Goal: Information Seeking & Learning: Find specific fact

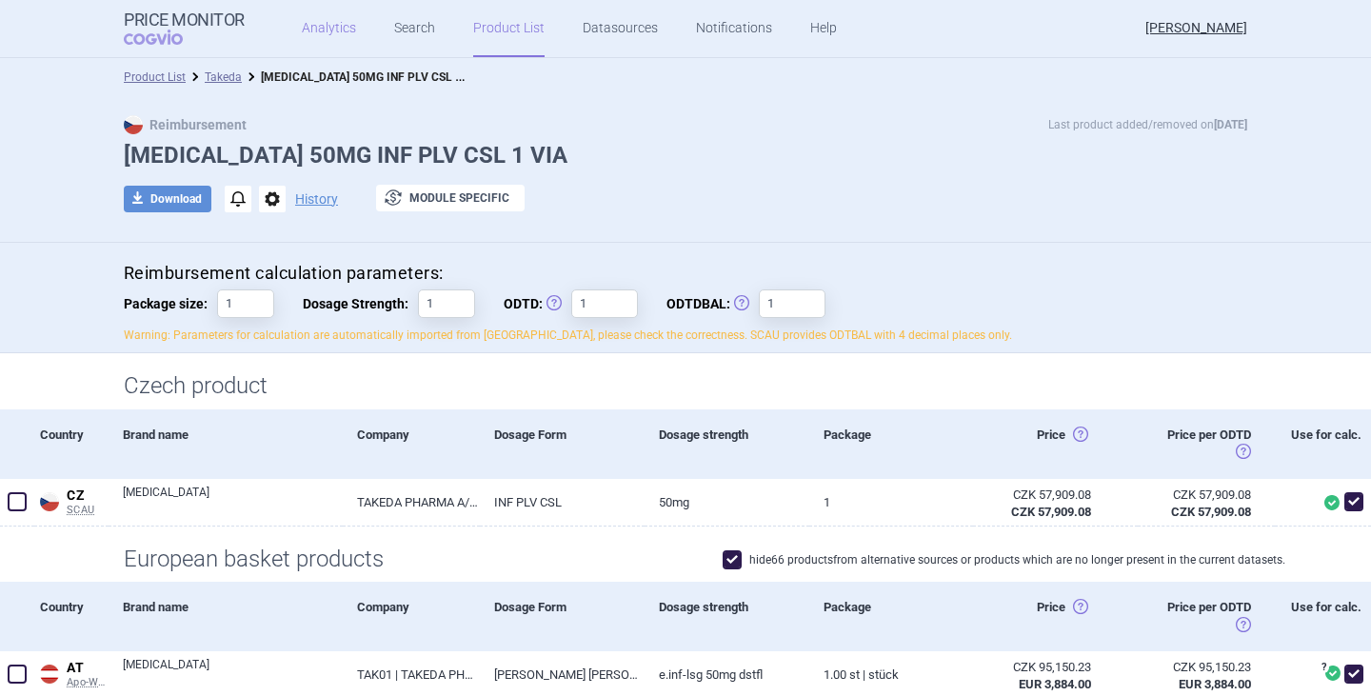
click at [337, 30] on link "Analytics" at bounding box center [329, 28] width 54 height 57
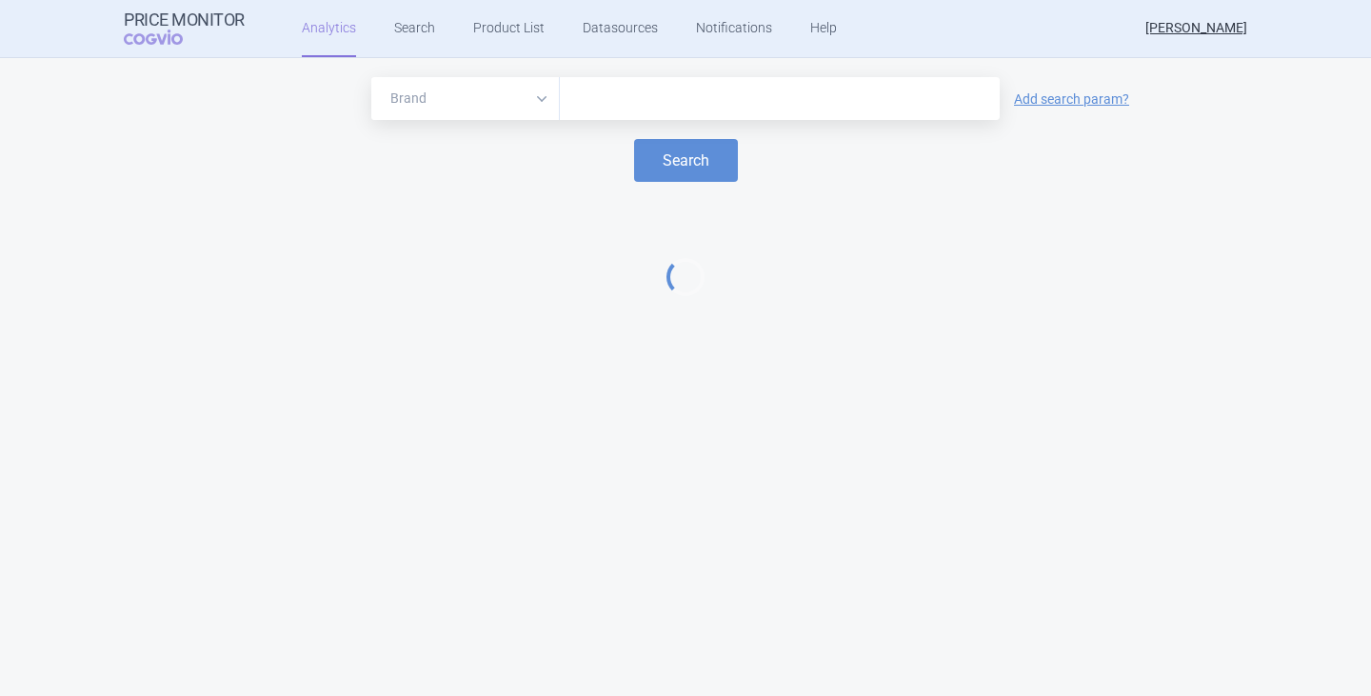
click at [654, 99] on input "text" at bounding box center [780, 99] width 421 height 25
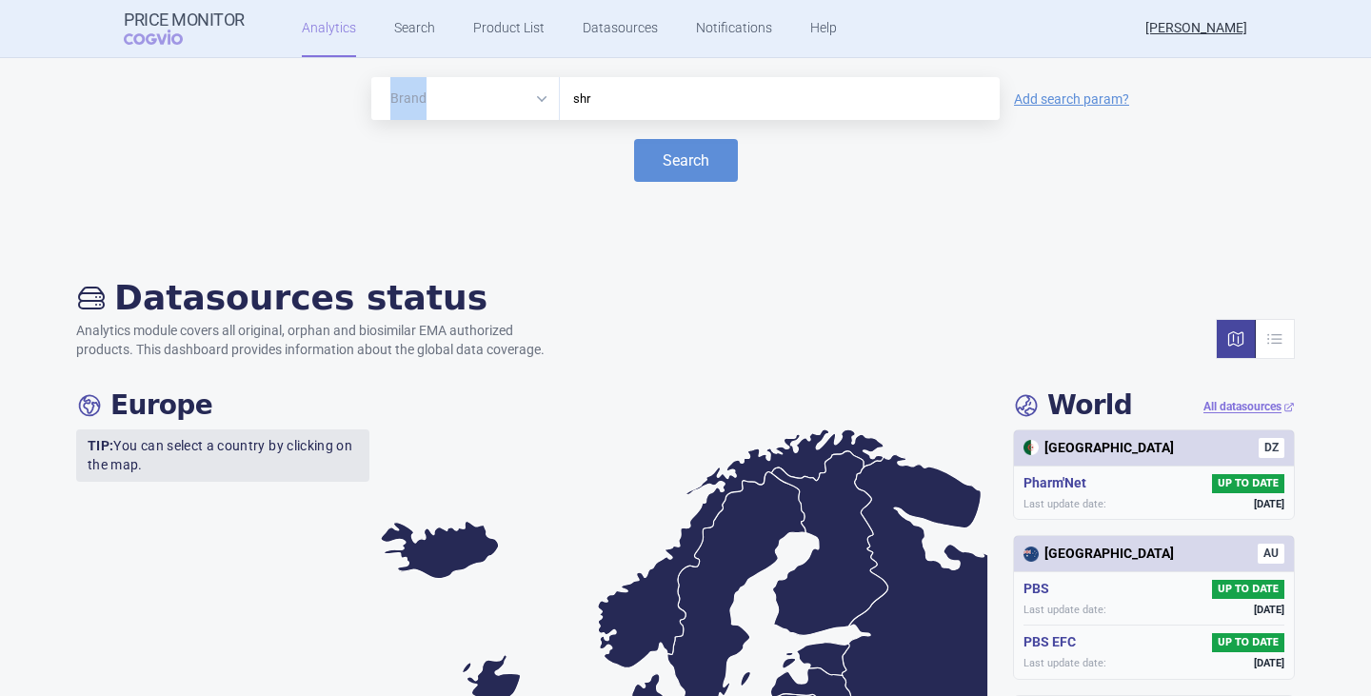
drag, startPoint x: 598, startPoint y: 114, endPoint x: 496, endPoint y: 93, distance: 104.0
click at [496, 93] on div "Brand ATC/Active substance Therapeutic area shr" at bounding box center [685, 98] width 629 height 43
drag, startPoint x: 590, startPoint y: 94, endPoint x: 529, endPoint y: 94, distance: 61.0
click at [529, 94] on div "Brand ATC/Active substance Therapeutic area shr" at bounding box center [685, 98] width 629 height 43
paste input "SHINGRIX"
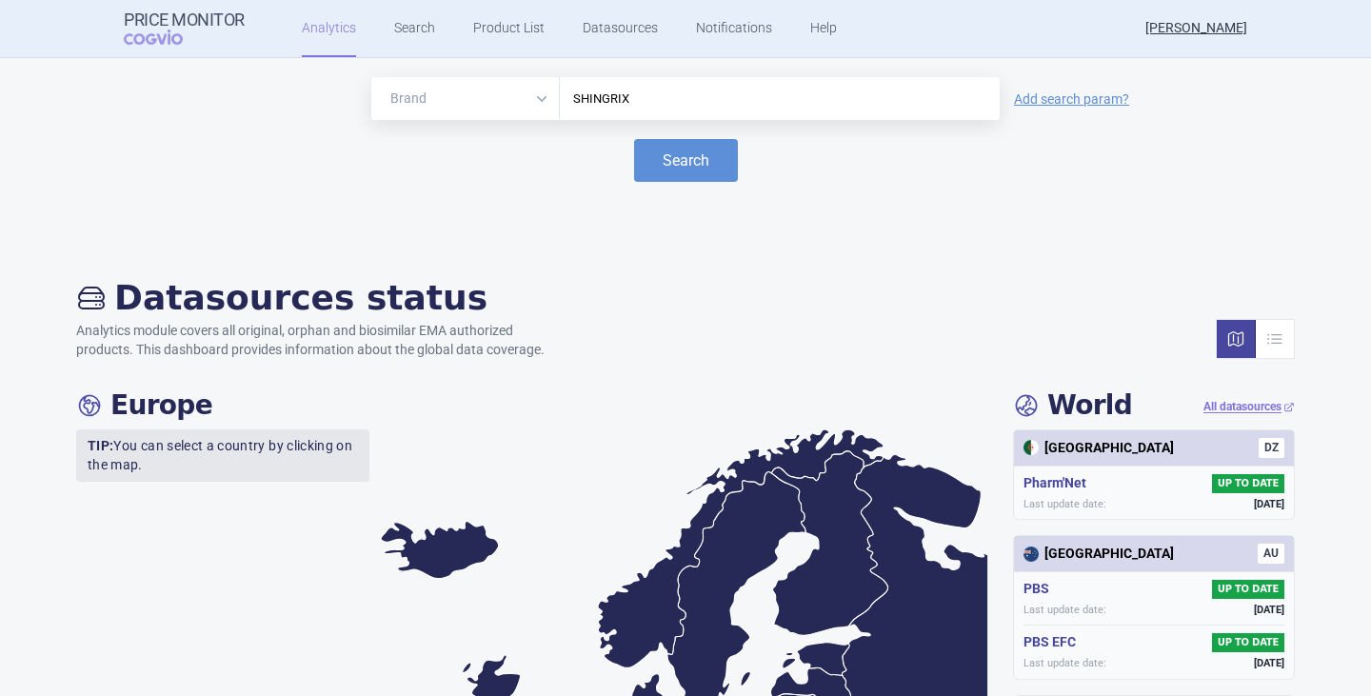
type input "SHINGRIX"
click at [699, 144] on button "Search" at bounding box center [686, 160] width 104 height 43
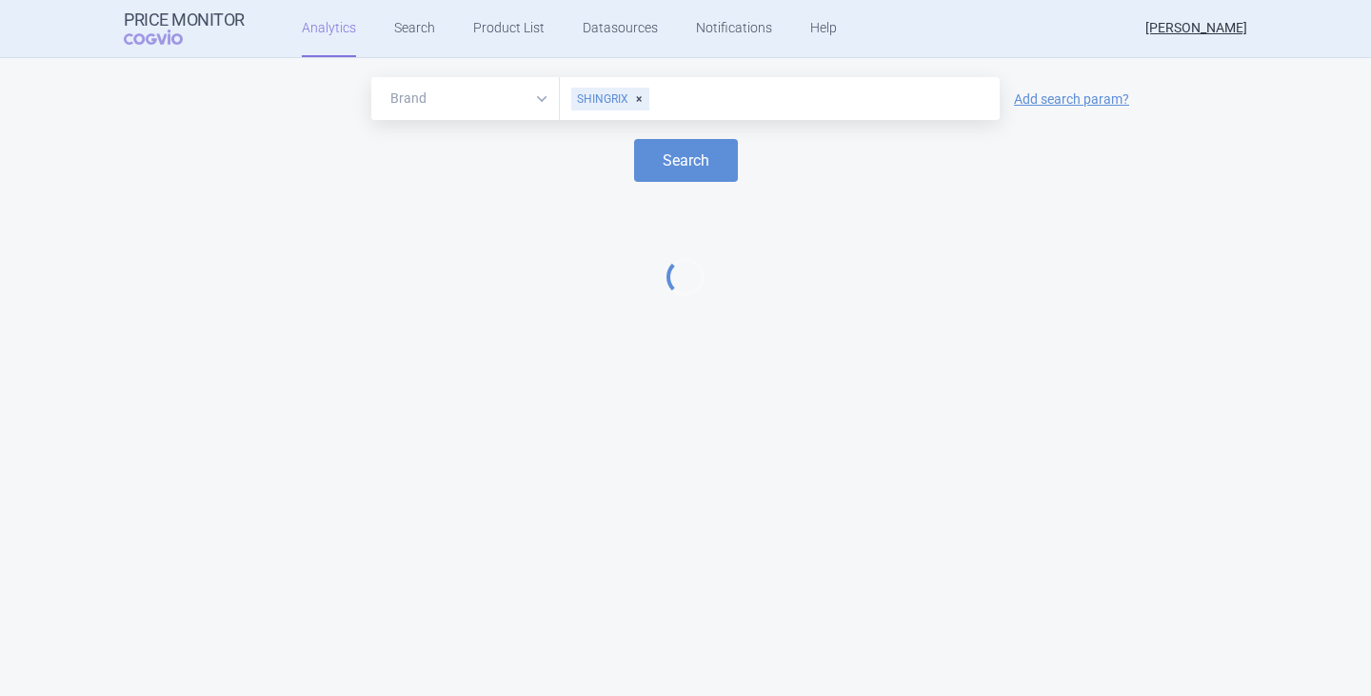
select select "EUR"
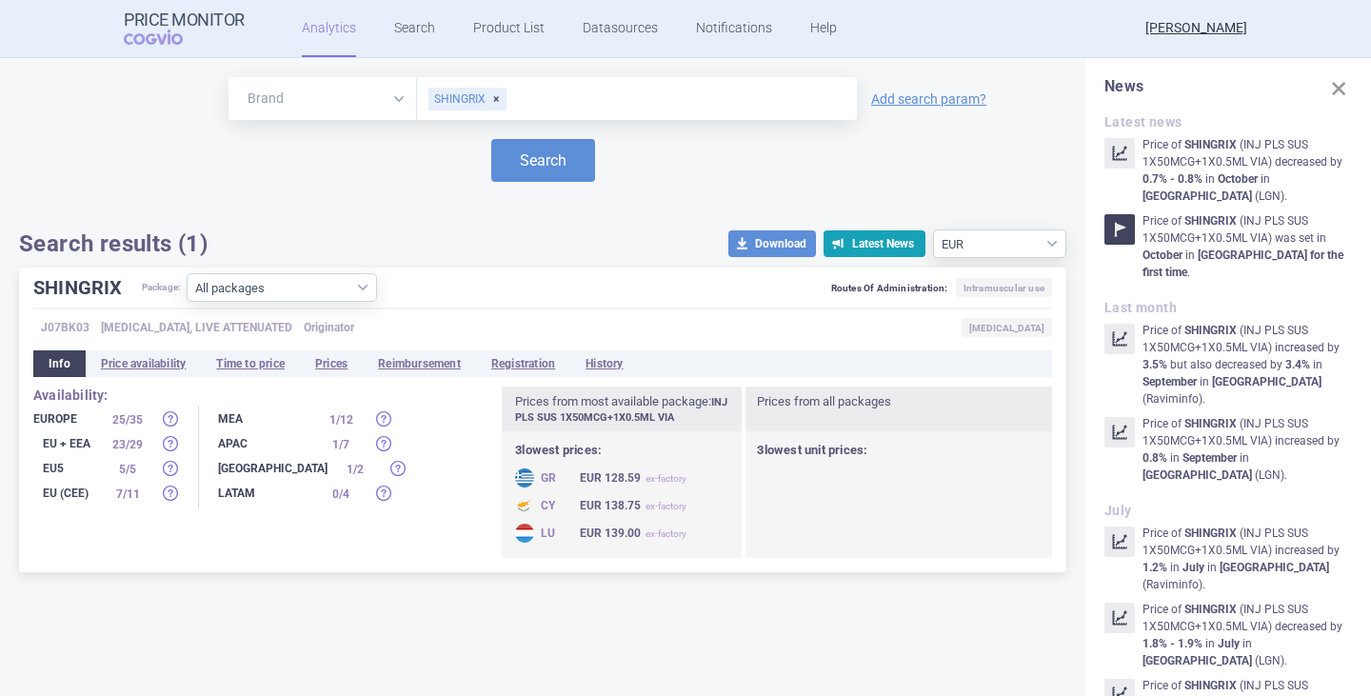
click at [500, 98] on div "SHINGRIX" at bounding box center [468, 99] width 78 height 23
click at [535, 180] on button "Search" at bounding box center [543, 160] width 104 height 43
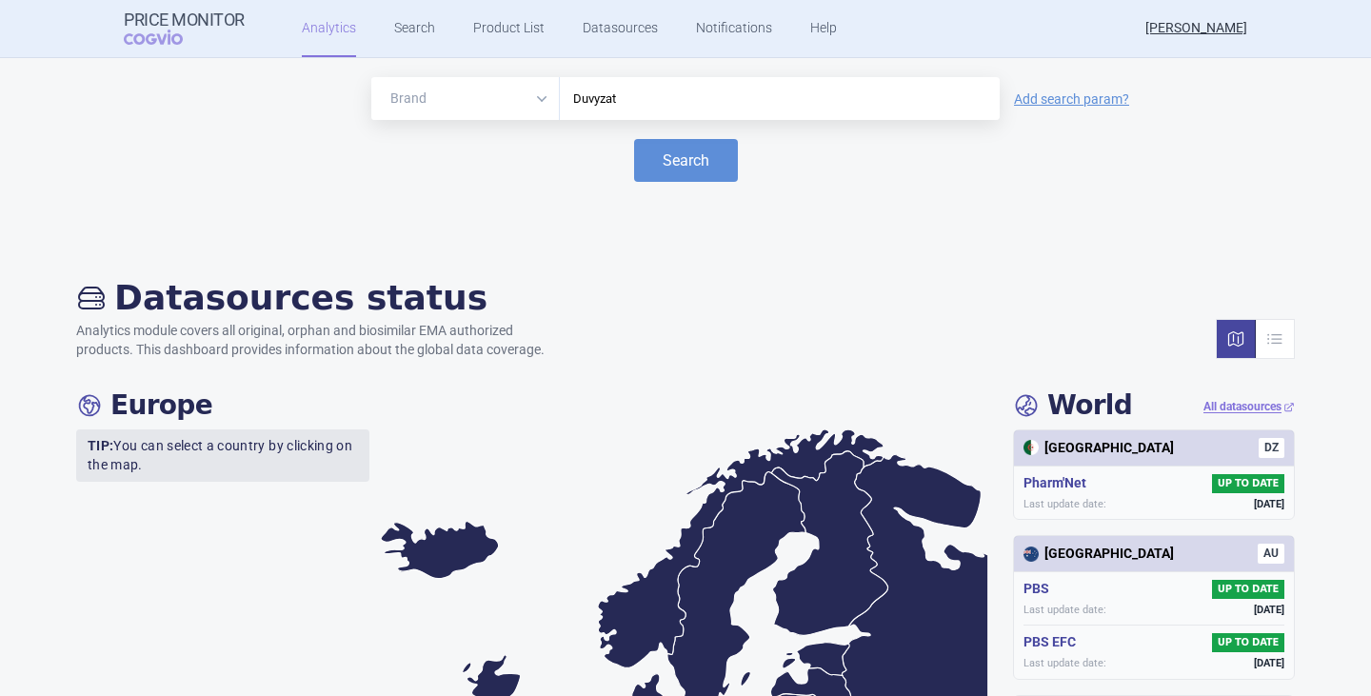
click at [627, 114] on div "Duvyzat" at bounding box center [780, 98] width 440 height 43
type input "D"
